Goal: Check status: Check status

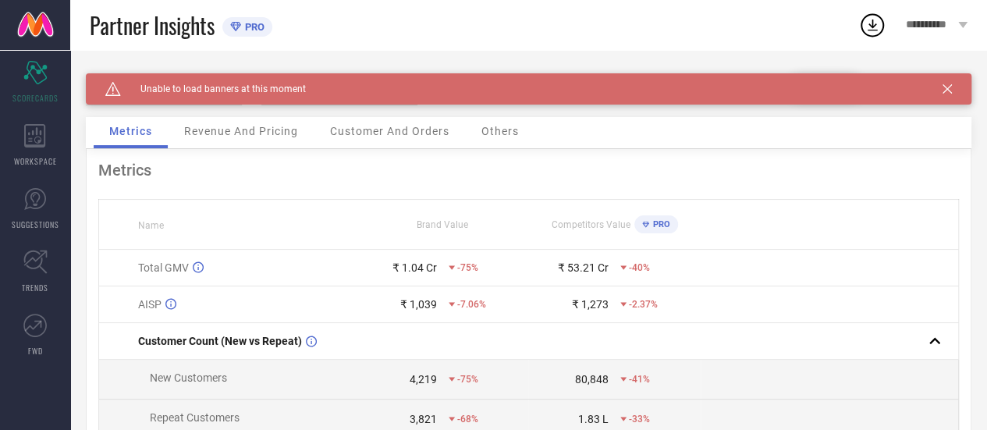
click at [952, 85] on icon at bounding box center [946, 88] width 9 height 9
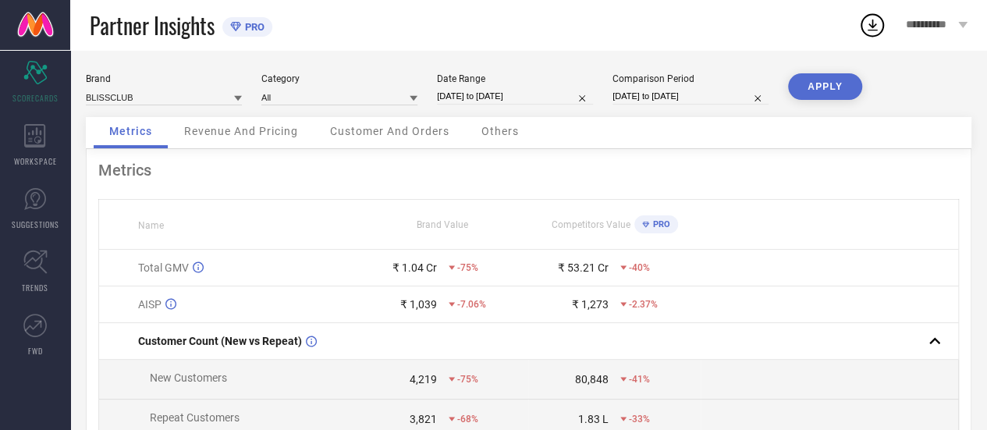
select select "6"
select select "2025"
select select "7"
select select "2025"
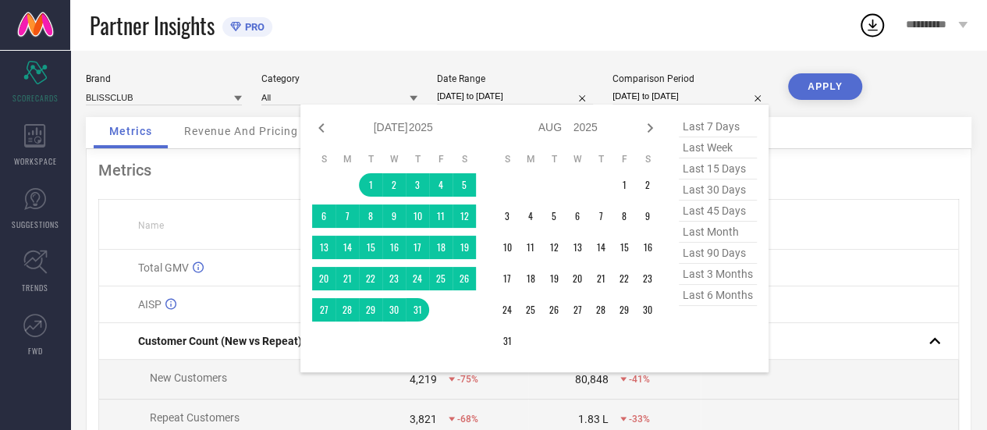
click at [659, 103] on input "[DATE] to [DATE]" at bounding box center [690, 96] width 156 height 16
select select "9"
select select "2025"
select select "10"
select select "2025"
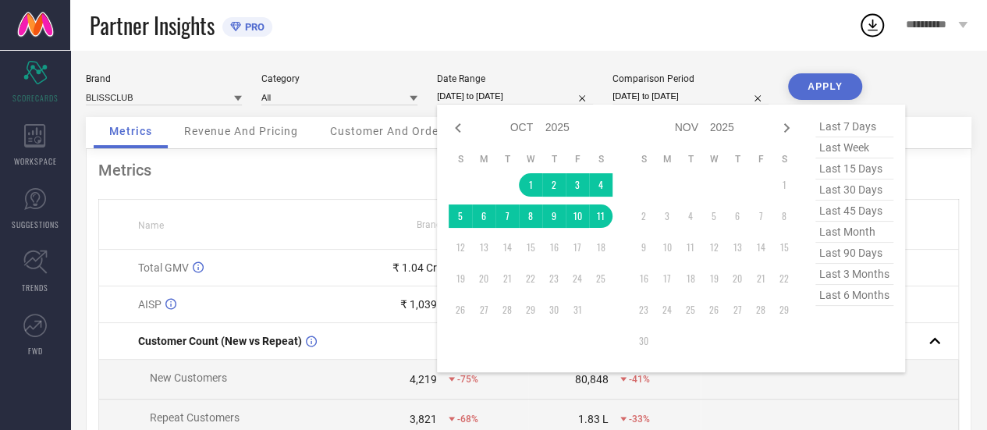
click at [490, 98] on input "[DATE] to [DATE]" at bounding box center [515, 96] width 156 height 16
click at [464, 124] on icon at bounding box center [458, 128] width 19 height 19
select select "8"
select select "2025"
select select "9"
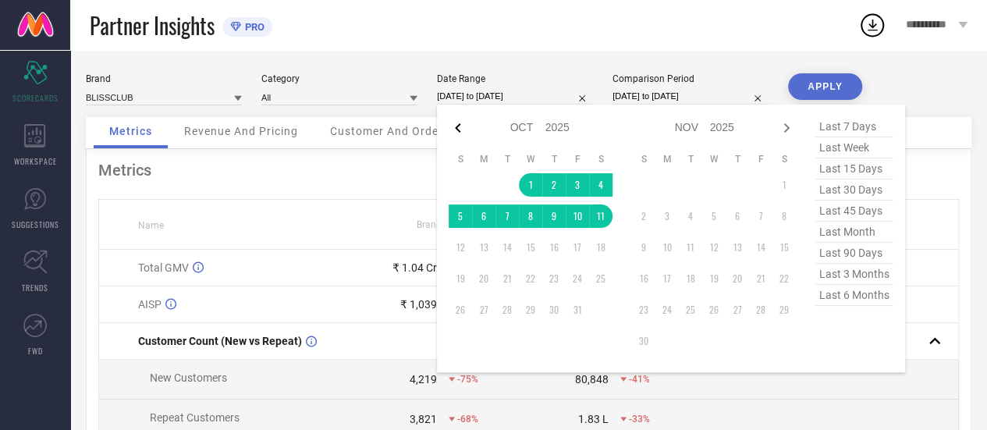
select select "2025"
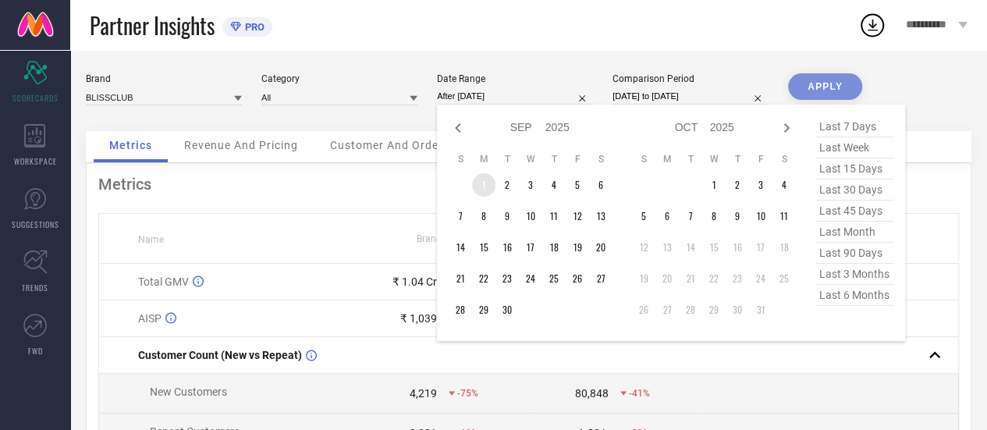
click at [487, 190] on td "1" at bounding box center [483, 184] width 23 height 23
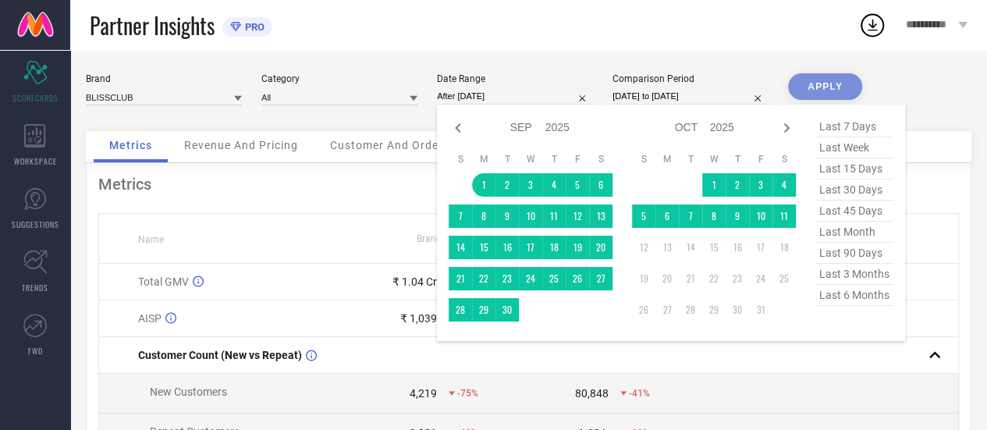
click at [520, 308] on td at bounding box center [530, 309] width 23 height 23
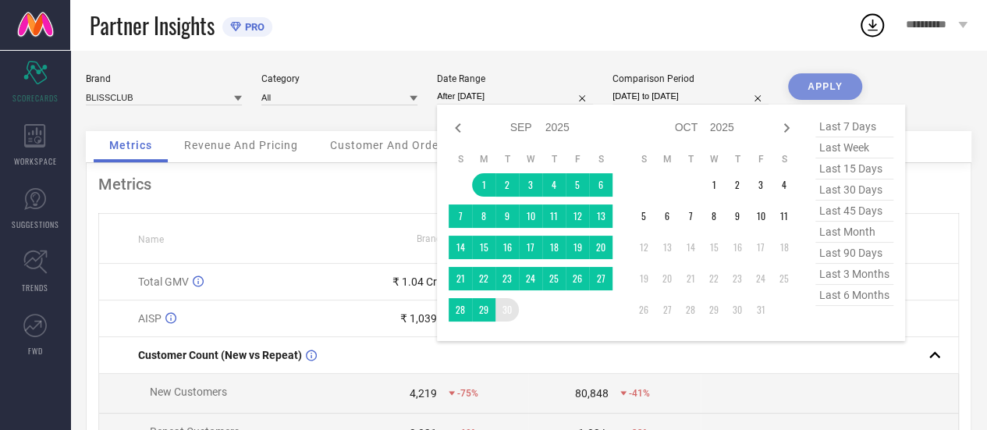
type input "[DATE] to [DATE]"
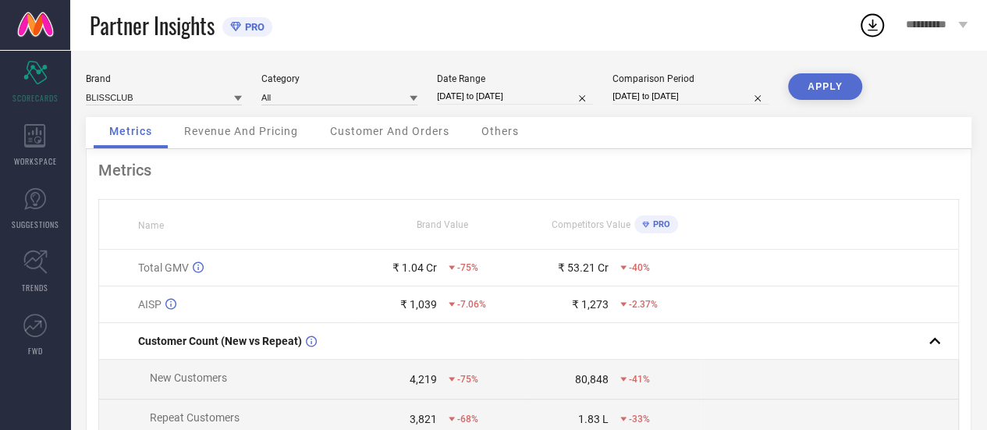
click at [835, 77] on button "APPLY" at bounding box center [825, 86] width 74 height 27
click at [301, 147] on div "Revenue And Pricing" at bounding box center [240, 132] width 145 height 31
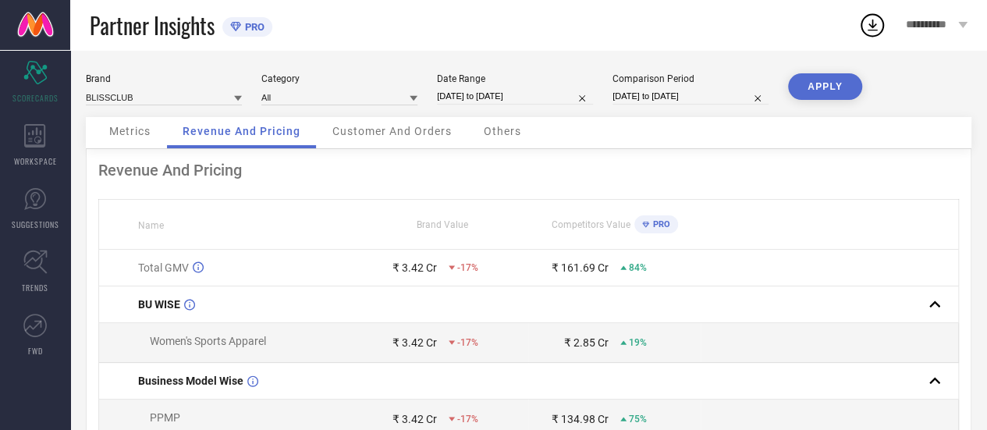
select select "8"
select select "2025"
select select "9"
select select "2025"
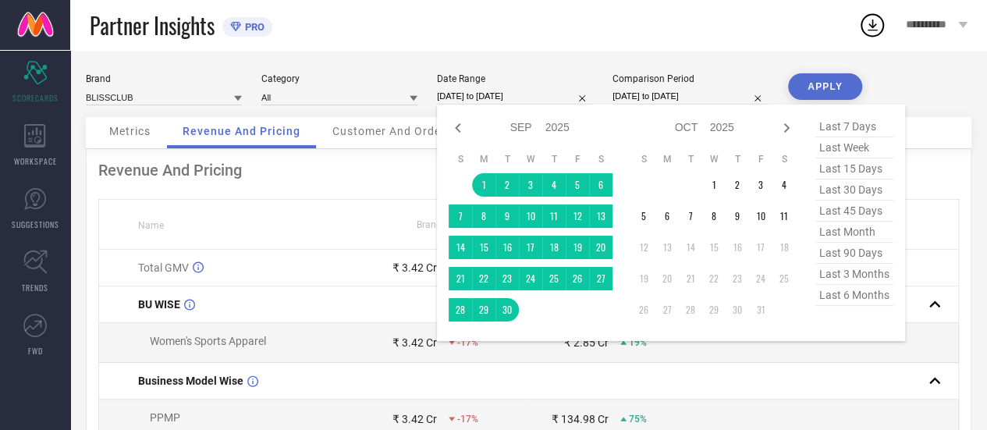
click at [515, 101] on input "[DATE] to [DATE]" at bounding box center [515, 96] width 156 height 16
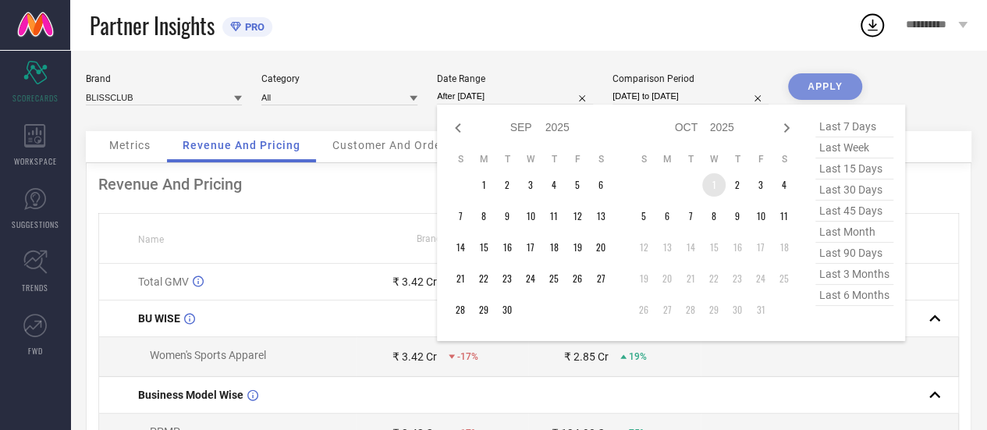
click at [711, 188] on td "1" at bounding box center [713, 184] width 23 height 23
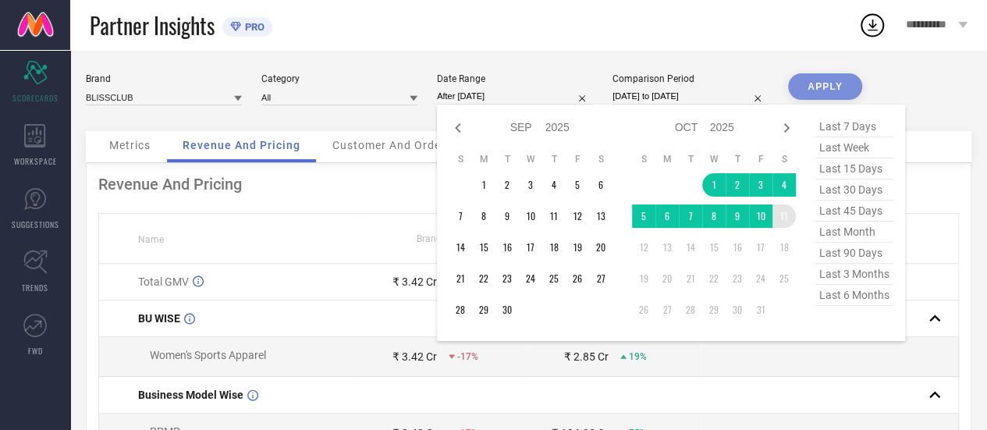
type input "[DATE] to [DATE]"
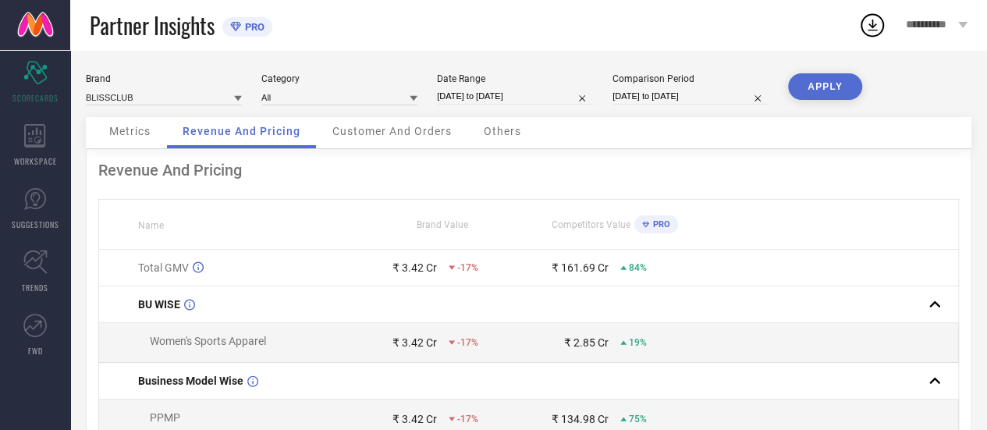
click at [679, 99] on input "[DATE] to [DATE]" at bounding box center [690, 96] width 156 height 16
select select "6"
select select "2025"
select select "7"
select select "2025"
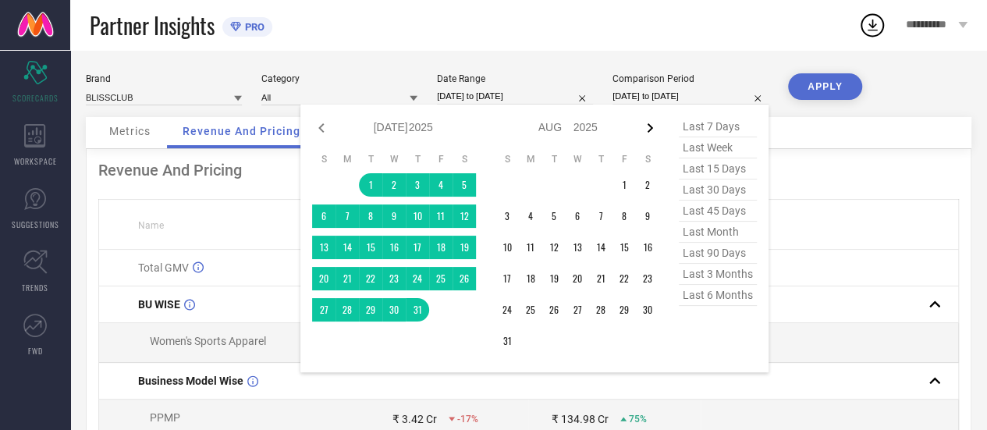
click at [654, 124] on icon at bounding box center [649, 128] width 19 height 19
select select "7"
select select "2025"
select select "8"
select select "2025"
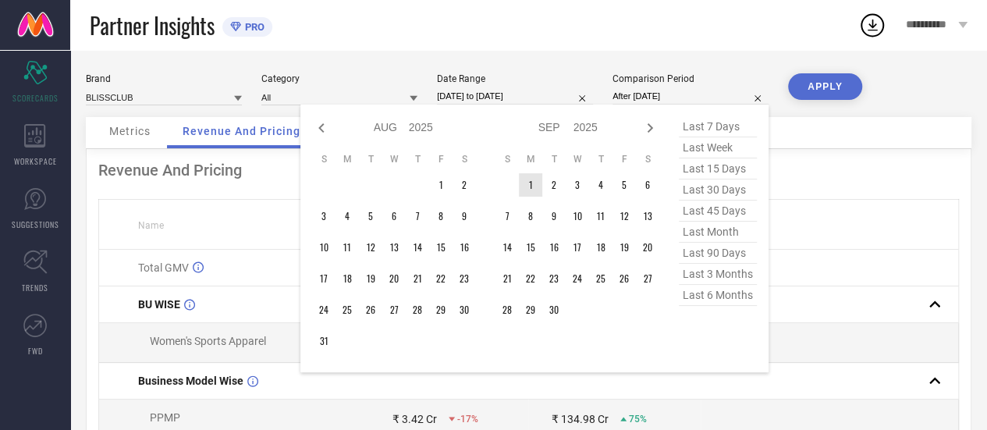
click at [532, 179] on td "1" at bounding box center [530, 184] width 23 height 23
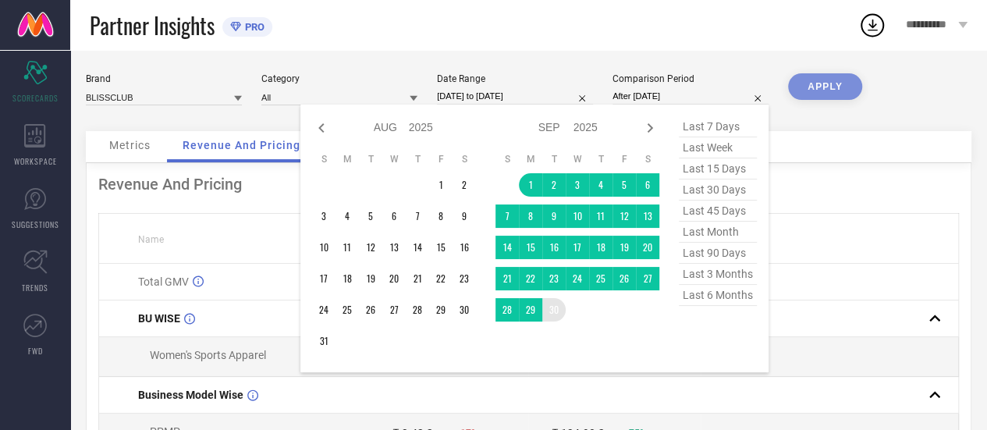
type input "[DATE] to [DATE]"
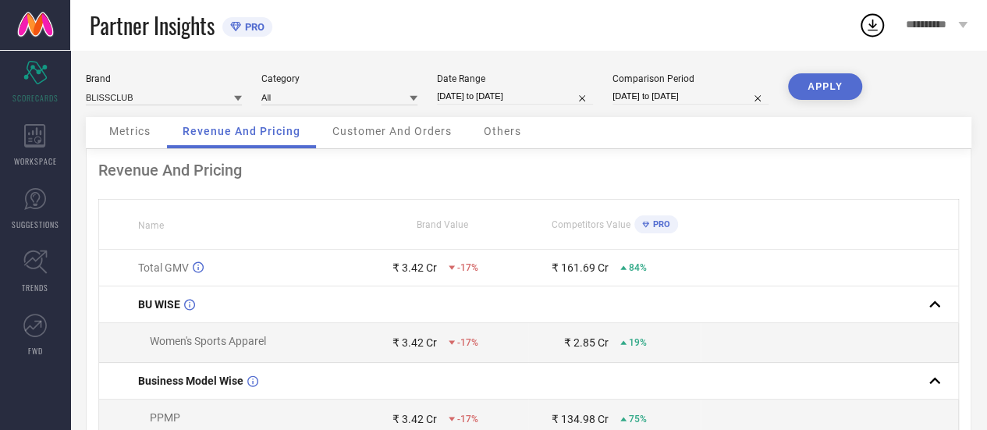
click at [832, 95] on button "APPLY" at bounding box center [825, 86] width 74 height 27
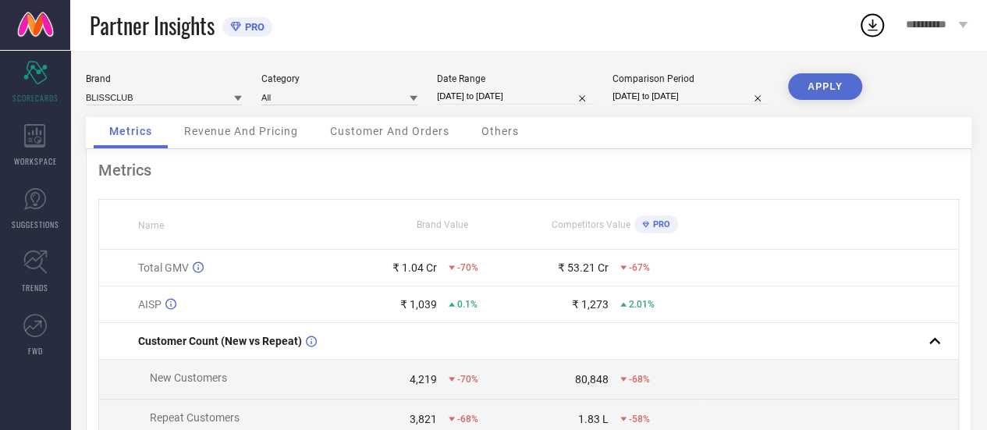
click at [238, 131] on span "Revenue And Pricing" at bounding box center [241, 131] width 114 height 12
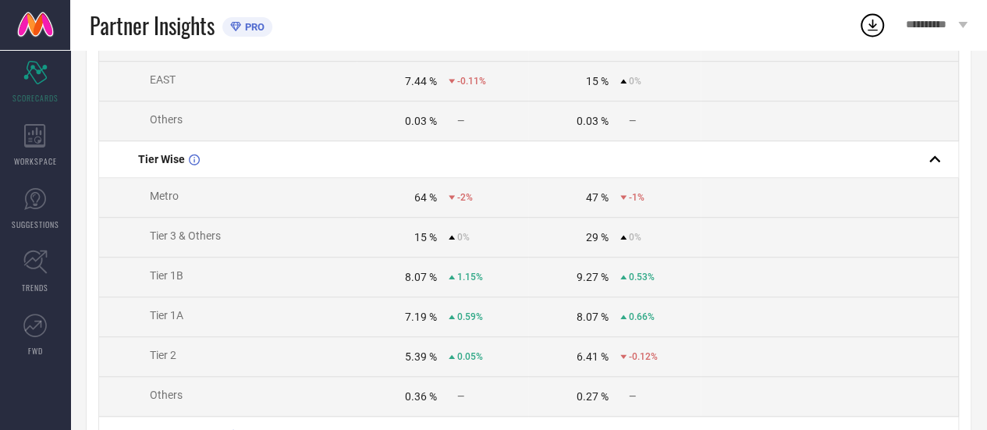
scroll to position [559, 0]
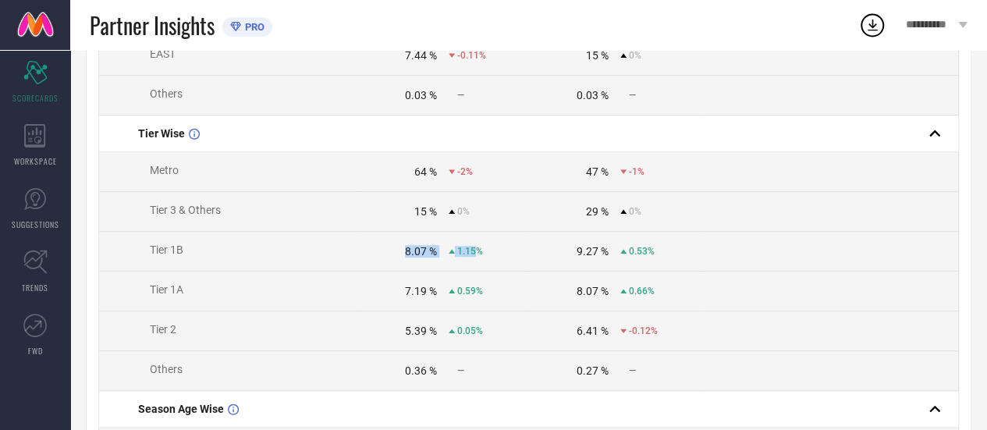
drag, startPoint x: 477, startPoint y: 259, endPoint x: 399, endPoint y: 258, distance: 78.0
click at [399, 257] on div "8.07 % 1.15%" at bounding box center [442, 251] width 170 height 12
click at [412, 278] on td "7.19 % 0.59%" at bounding box center [442, 291] width 172 height 40
drag, startPoint x: 401, startPoint y: 299, endPoint x: 505, endPoint y: 301, distance: 103.8
click at [505, 297] on div "7.19 % 0.59%" at bounding box center [442, 291] width 170 height 12
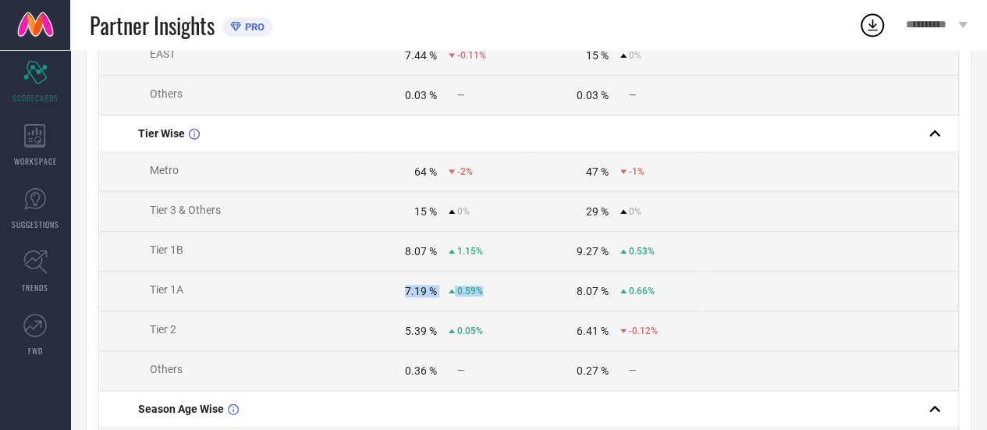
click at [505, 296] on div "0.59%" at bounding box center [489, 291] width 80 height 11
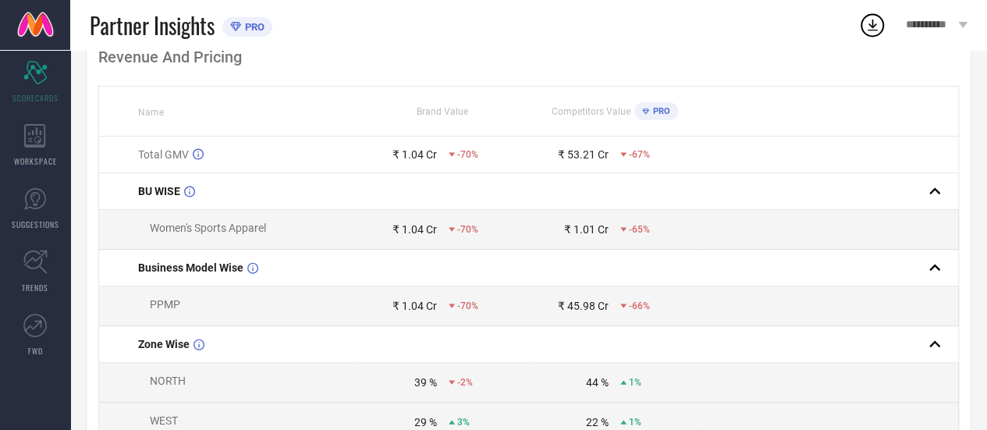
scroll to position [0, 0]
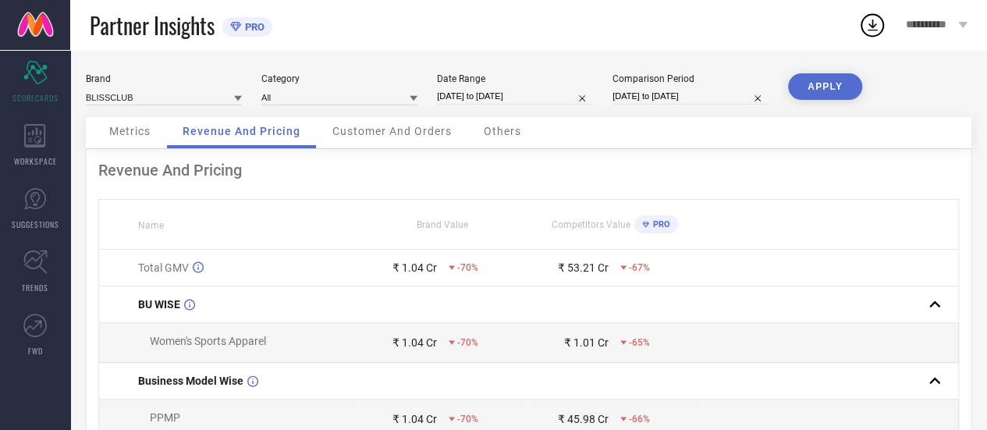
click at [410, 129] on span "Customer And Orders" at bounding box center [391, 131] width 119 height 12
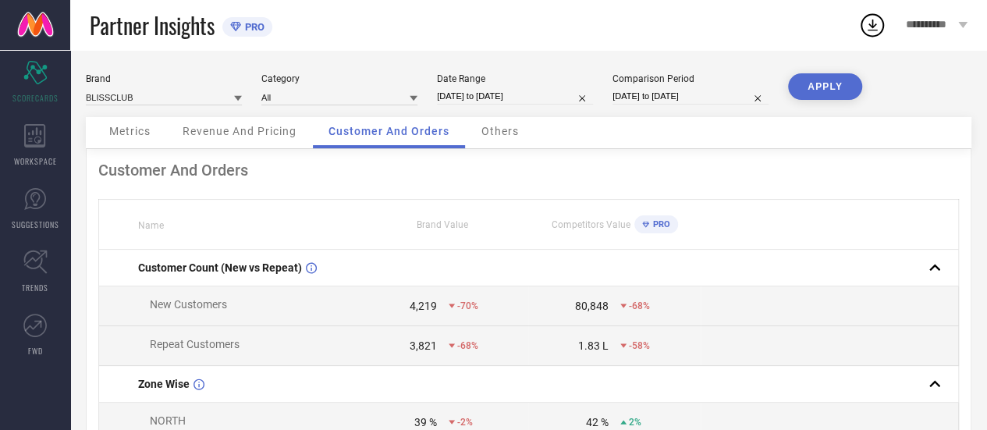
click at [241, 137] on span "Revenue And Pricing" at bounding box center [240, 131] width 114 height 12
